Goal: Check status: Check status

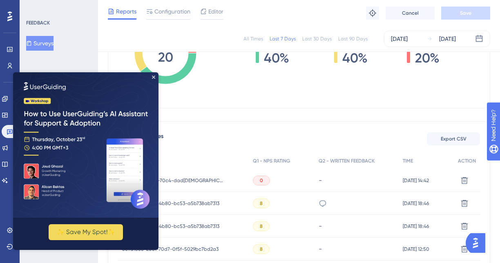
scroll to position [162, 0]
click at [152, 77] on icon "Close Preview" at bounding box center [153, 77] width 3 height 3
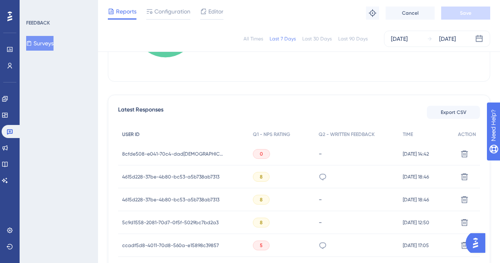
scroll to position [188, 0]
click at [8, 97] on link at bounding box center [5, 98] width 7 height 13
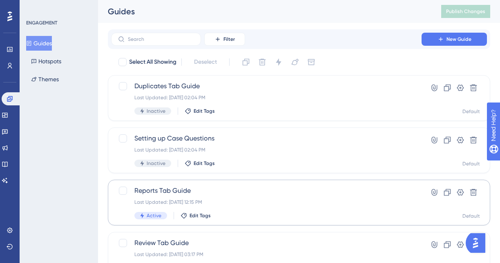
scroll to position [93, 0]
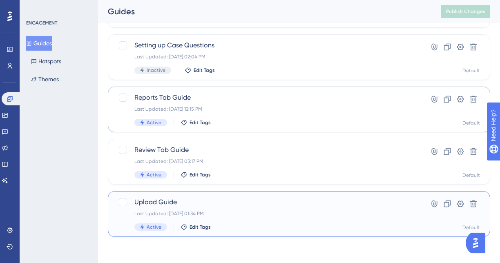
click at [199, 208] on div "Upload Guide Last Updated: [DATE] 01:34 PM Active Edit Tags" at bounding box center [266, 214] width 264 height 34
